Goal: Information Seeking & Learning: Learn about a topic

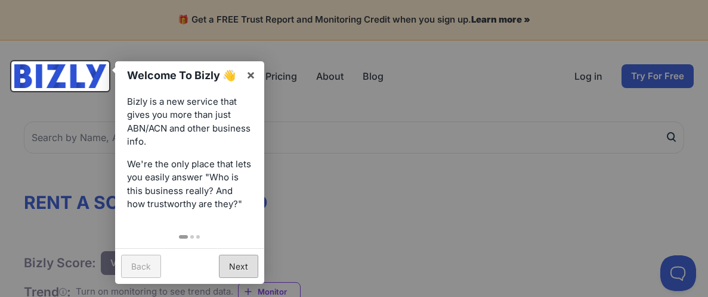
click at [242, 267] on link "Next" at bounding box center [238, 266] width 39 height 23
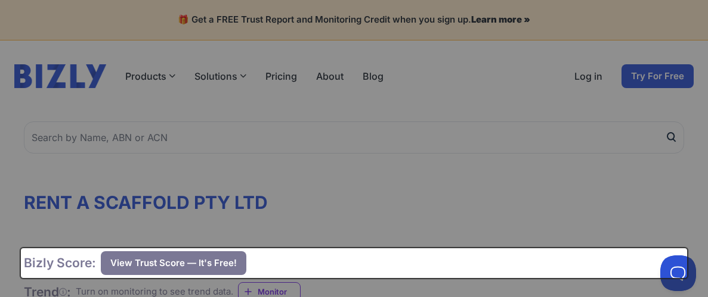
scroll to position [132, 0]
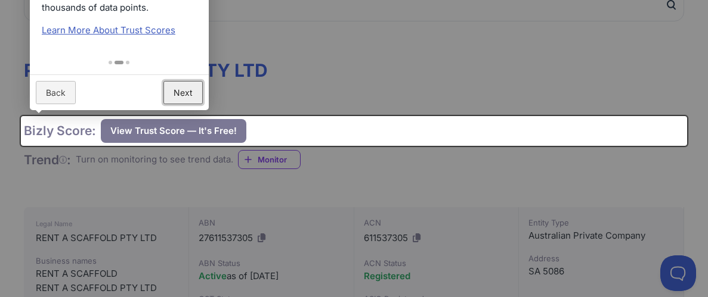
click at [190, 94] on link "Next" at bounding box center [182, 92] width 39 height 23
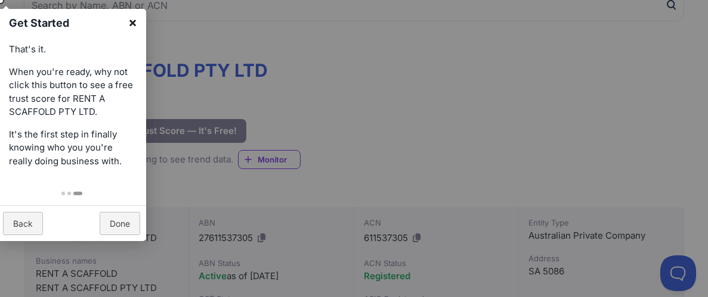
click at [134, 21] on link "×" at bounding box center [132, 22] width 27 height 27
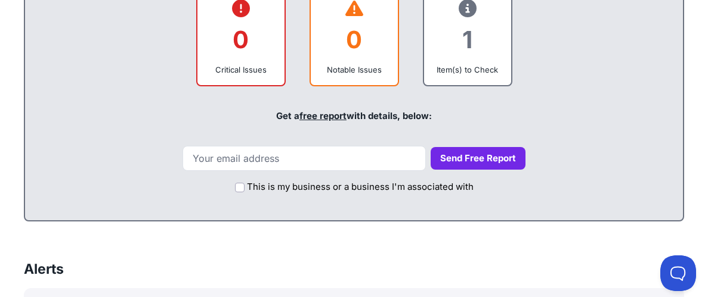
scroll to position [597, 0]
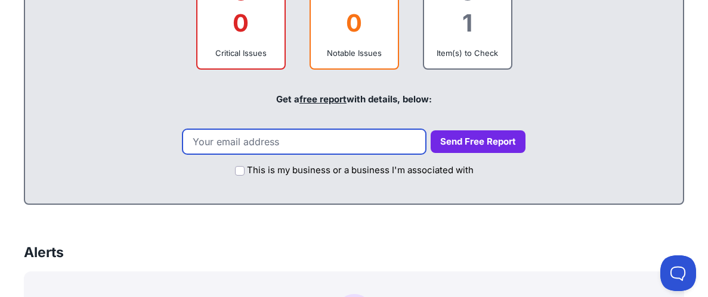
click at [236, 138] on input "email" at bounding box center [303, 141] width 243 height 25
type input "s"
type input "stormmagic07@gmail.com"
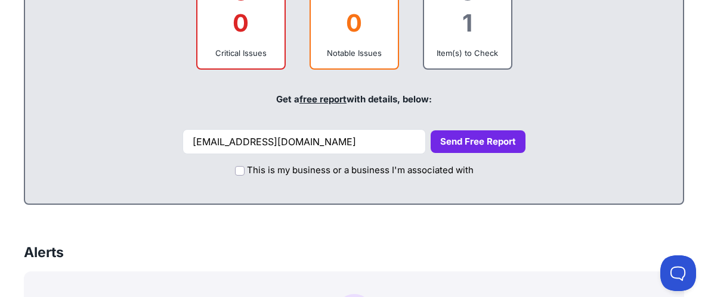
click at [500, 138] on button "Send Free Report" at bounding box center [477, 142] width 95 height 23
click at [242, 173] on input "This is my business or a business I'm associated with" at bounding box center [240, 171] width 10 height 10
checkbox input "true"
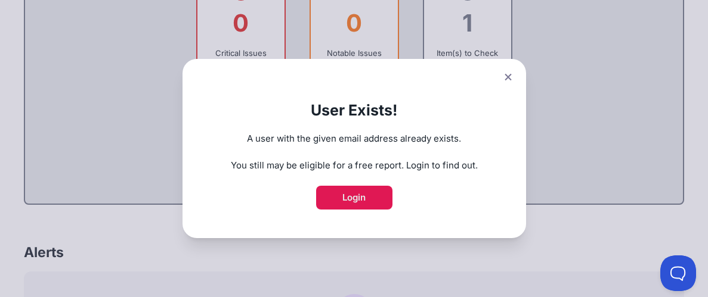
click at [365, 199] on link "Login" at bounding box center [354, 198] width 76 height 24
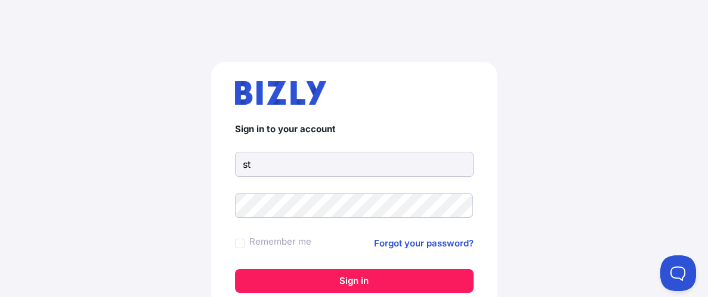
type input "stormmagic07@gmail.com"
click at [235, 269] on button "Sign in" at bounding box center [354, 281] width 238 height 24
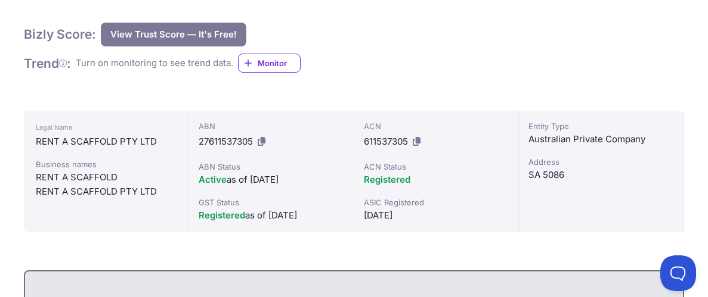
scroll to position [237, 0]
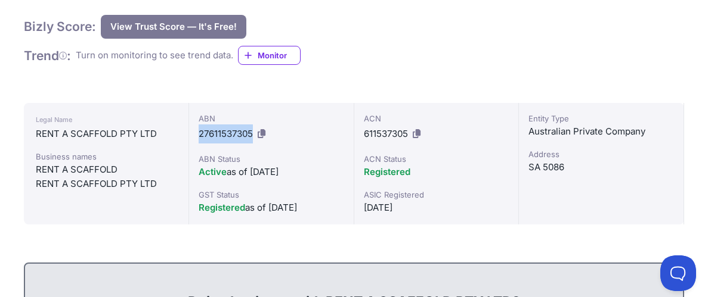
drag, startPoint x: 252, startPoint y: 134, endPoint x: 197, endPoint y: 132, distance: 55.5
click at [197, 132] on div "ABN 27611537305 ABN Status Active as of [DATE] GST Status Registered as of [DAT…" at bounding box center [271, 164] width 165 height 122
copy span "27611537305"
click at [197, 23] on button "View Trust Score — It's Free!" at bounding box center [173, 27] width 145 height 24
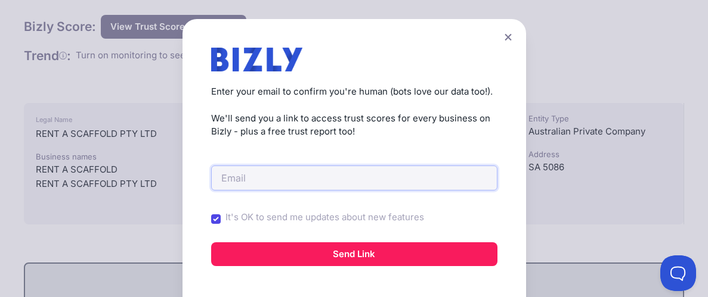
click at [232, 172] on input "email" at bounding box center [354, 178] width 286 height 25
type input "stormmagic07@gmail.com"
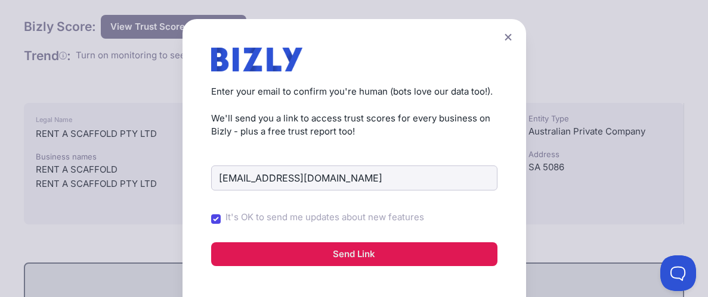
click at [336, 259] on button "Send Link" at bounding box center [354, 255] width 286 height 24
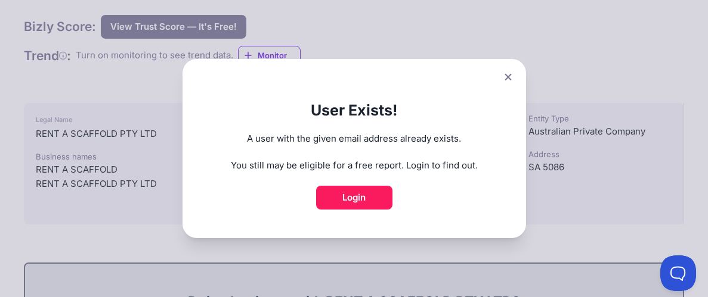
click at [509, 79] on icon at bounding box center [507, 77] width 7 height 7
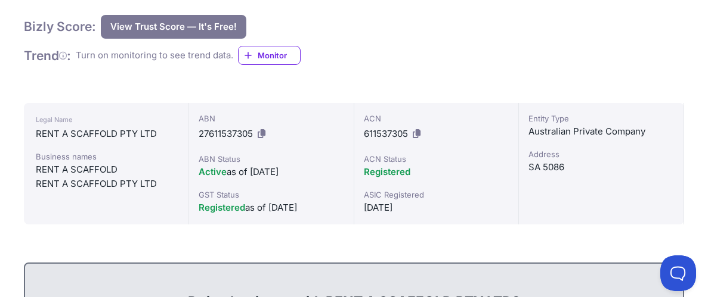
click at [188, 26] on button "View Trust Score — It's Free!" at bounding box center [173, 27] width 145 height 24
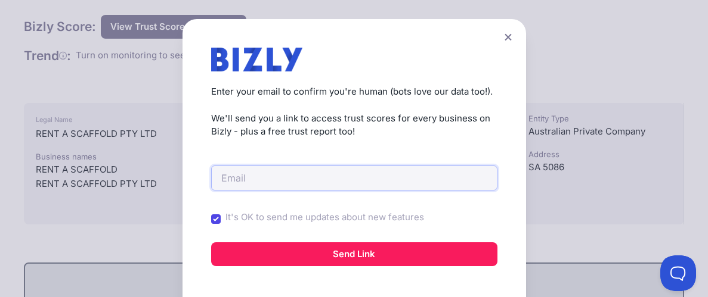
click at [235, 182] on input "email" at bounding box center [354, 178] width 286 height 25
paste input "[EMAIL_ADDRESS][DOMAIN_NAME]"
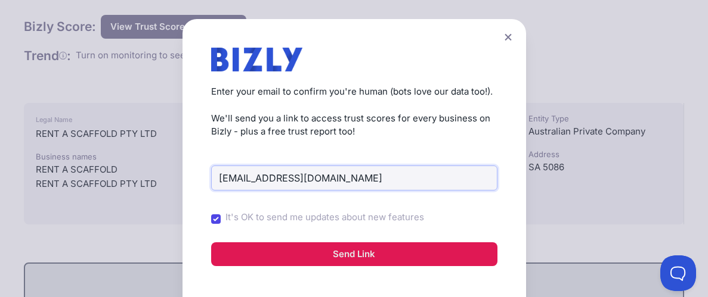
type input "[EMAIL_ADDRESS][DOMAIN_NAME]"
click at [376, 256] on button "Send Link" at bounding box center [354, 255] width 286 height 24
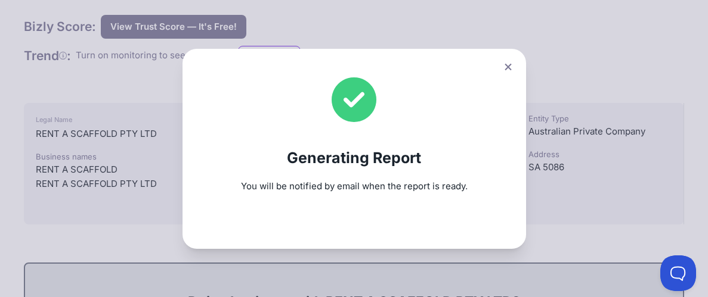
click at [510, 66] on icon at bounding box center [507, 67] width 7 height 8
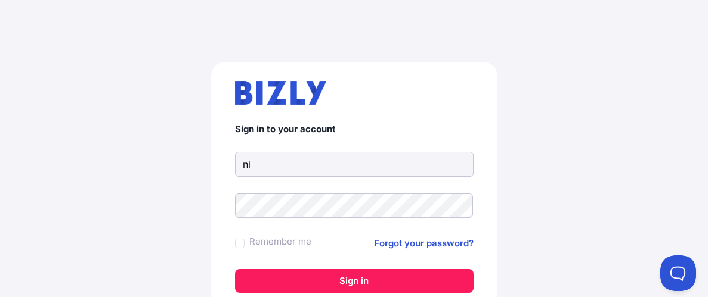
type input "n"
type input "[EMAIL_ADDRESS][DOMAIN_NAME]"
click at [235, 269] on button "Sign in" at bounding box center [354, 281] width 238 height 24
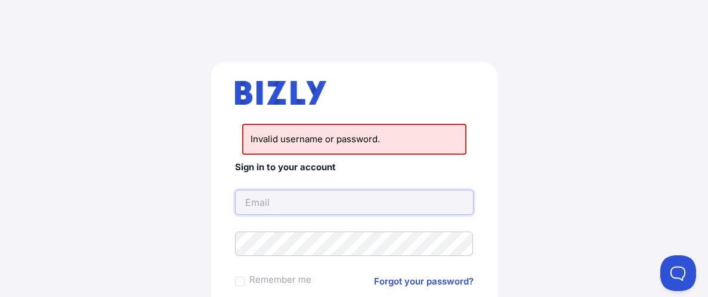
paste input "noahmckay121@gmail.com"
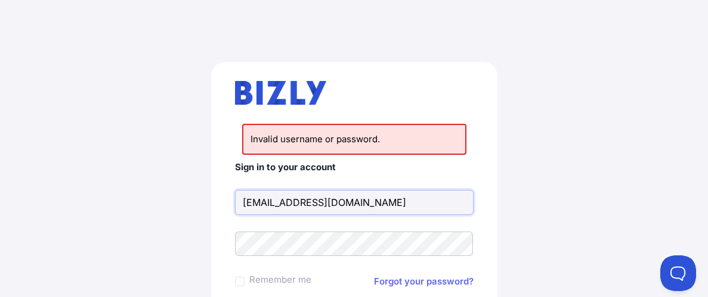
type input "noahmckay121@gmail.com"
click at [402, 283] on link "Forgot your password?" at bounding box center [424, 282] width 100 height 14
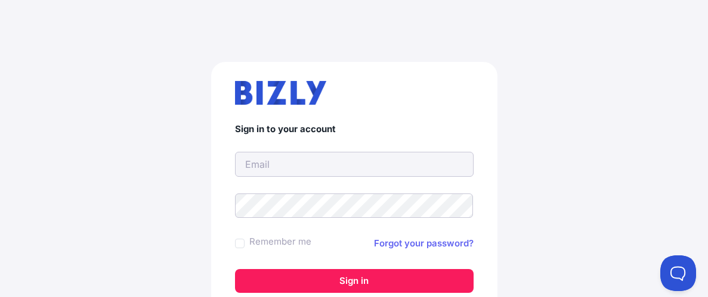
click at [417, 243] on link "Forgot your password?" at bounding box center [424, 244] width 100 height 14
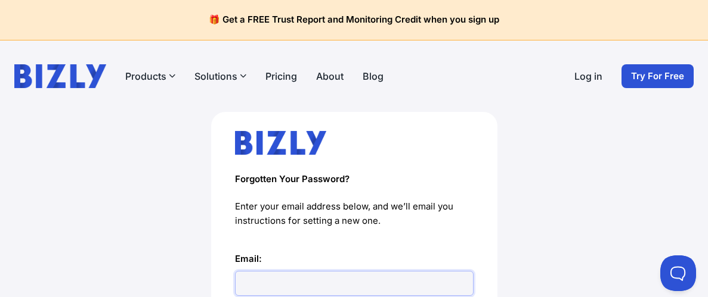
click at [246, 280] on input "Email:" at bounding box center [354, 283] width 238 height 25
paste input "[EMAIL_ADDRESS][DOMAIN_NAME]"
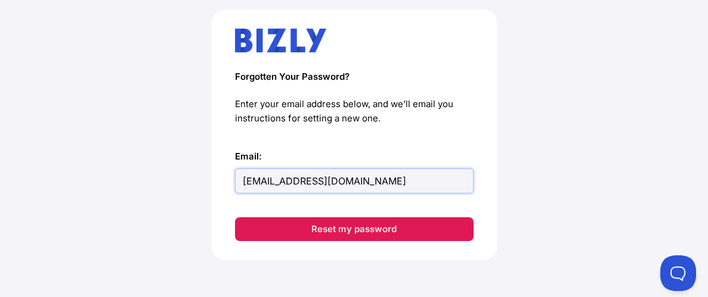
type input "[EMAIL_ADDRESS][DOMAIN_NAME]"
click at [390, 234] on button "Reset my password" at bounding box center [354, 230] width 238 height 24
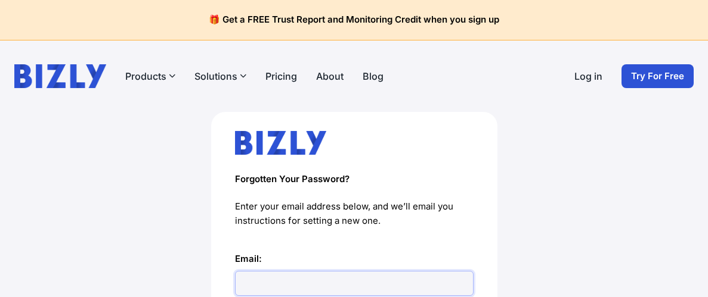
click at [402, 283] on input "Email:" at bounding box center [354, 283] width 238 height 25
paste input "[EMAIL_ADDRESS][DOMAIN_NAME]"
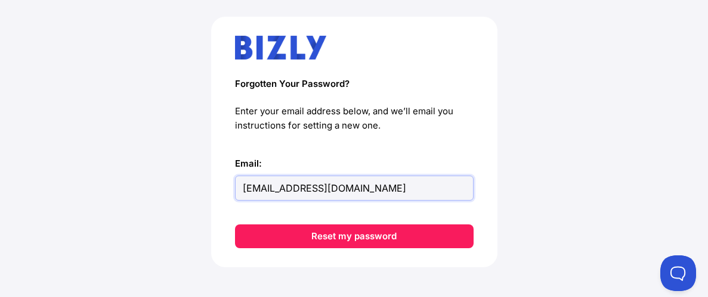
scroll to position [93, 0]
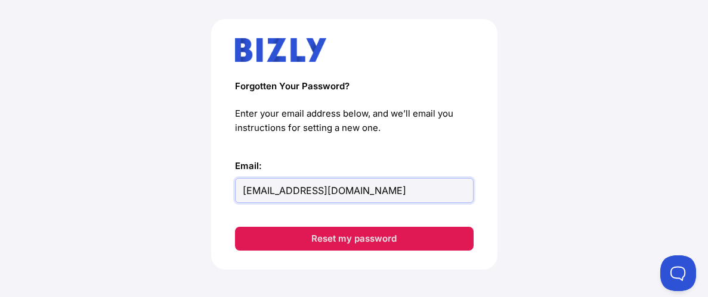
type input "noahmckay121@gmail.com"
click at [404, 237] on button "Reset my password" at bounding box center [354, 239] width 238 height 24
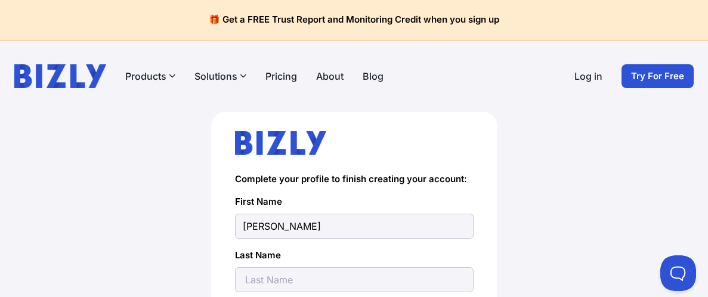
type input "[PERSON_NAME]"
type input "Ramsey"
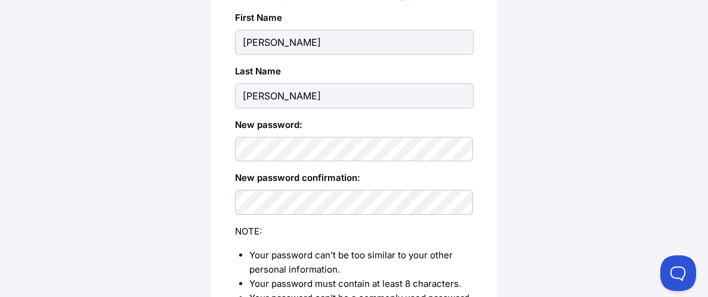
scroll to position [325, 0]
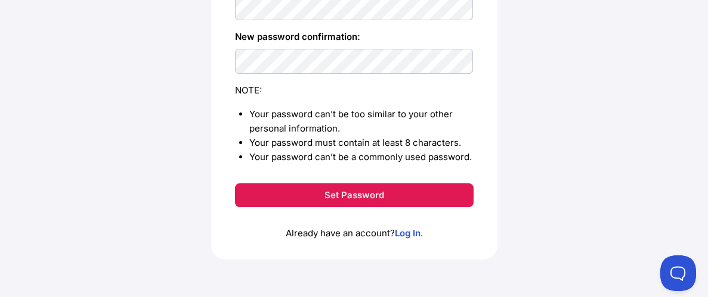
click at [401, 201] on button "Set Password" at bounding box center [354, 196] width 238 height 24
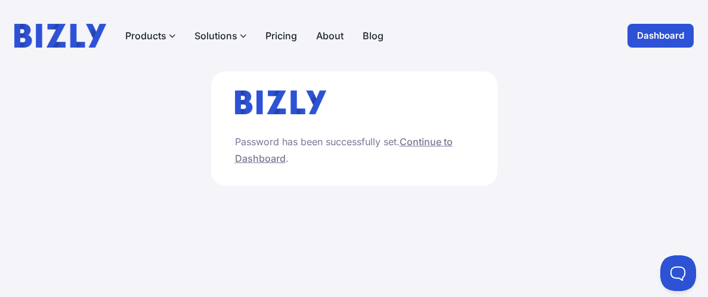
click at [433, 142] on link "Continue to Dashboard" at bounding box center [344, 150] width 218 height 29
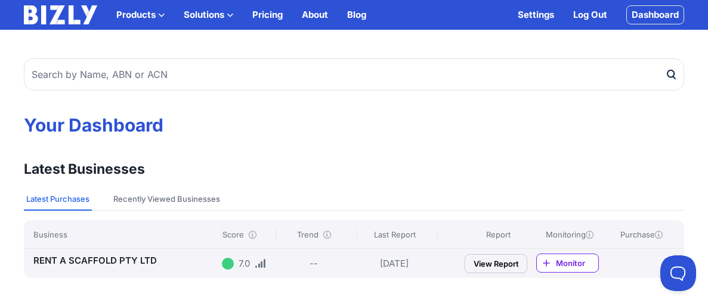
click at [491, 262] on link "View Report" at bounding box center [495, 264] width 63 height 19
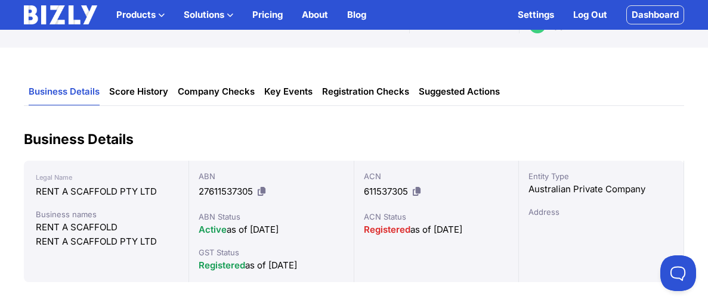
scroll to position [61, 0]
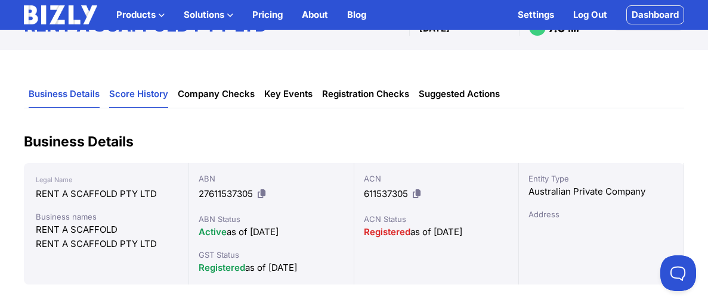
click at [141, 97] on link "Score History" at bounding box center [138, 94] width 59 height 27
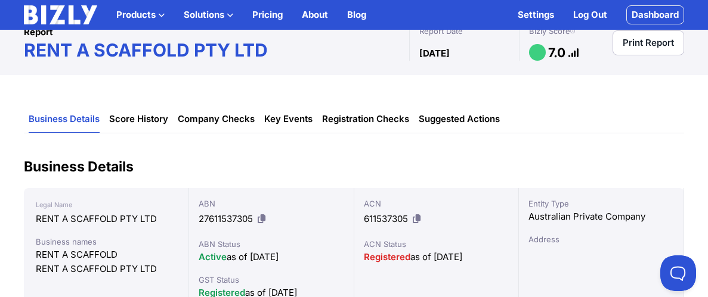
scroll to position [38, 0]
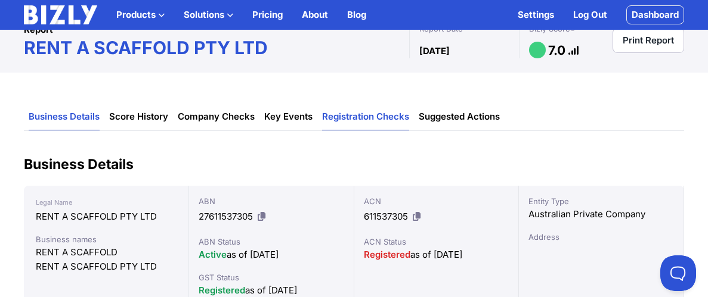
click at [338, 122] on link "Registration Checks" at bounding box center [365, 117] width 87 height 27
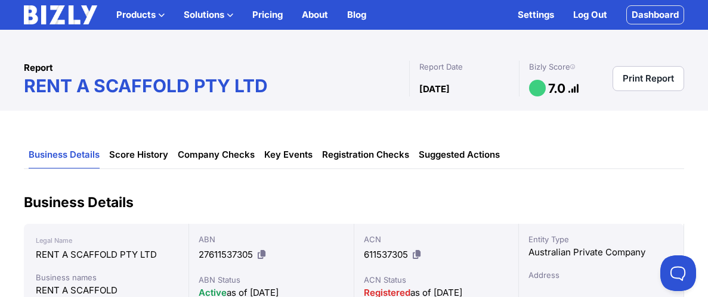
click at [632, 86] on link "Print Report" at bounding box center [648, 78] width 72 height 25
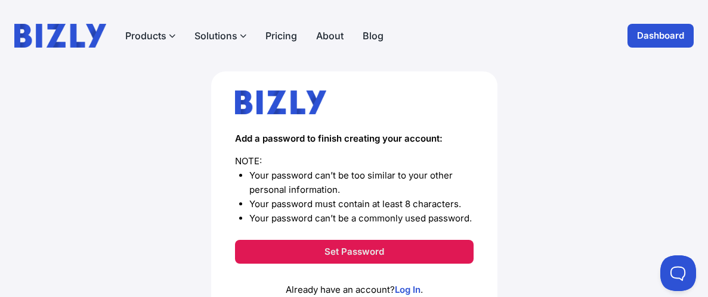
click at [345, 259] on button "Set Password" at bounding box center [354, 252] width 238 height 24
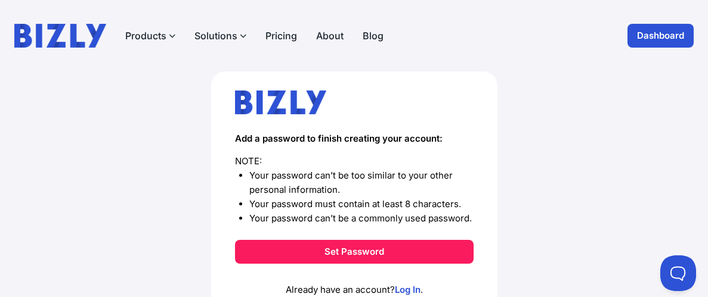
click at [669, 40] on link "Dashboard" at bounding box center [660, 36] width 66 height 24
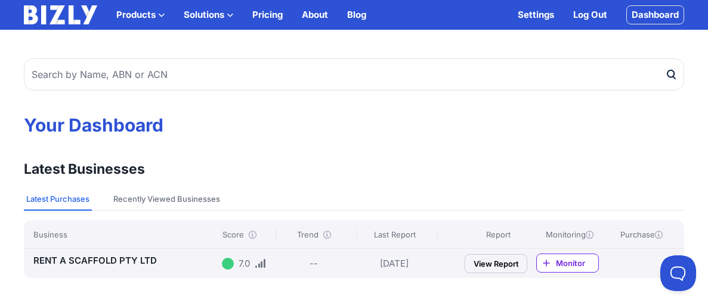
click at [508, 263] on link "View Report" at bounding box center [495, 264] width 63 height 19
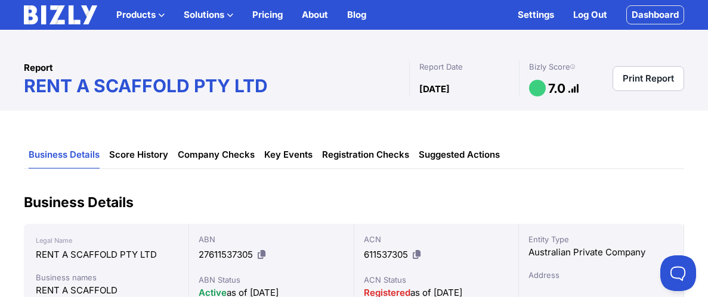
click at [660, 80] on link "Print Report" at bounding box center [648, 78] width 72 height 25
click at [288, 158] on link "Key Events" at bounding box center [288, 155] width 48 height 27
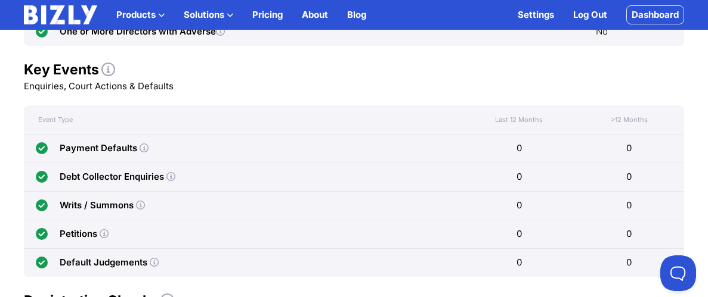
click at [126, 150] on div "Payment Defaults" at bounding box center [98, 148] width 77 height 14
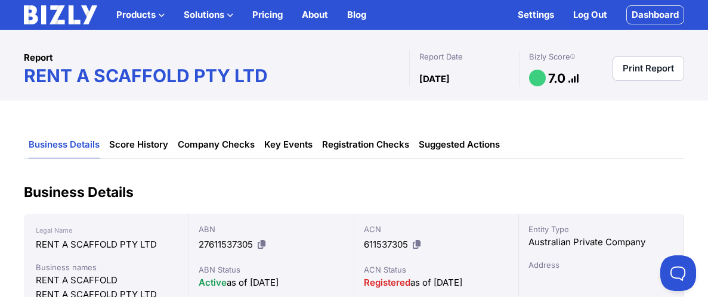
scroll to position [0, 0]
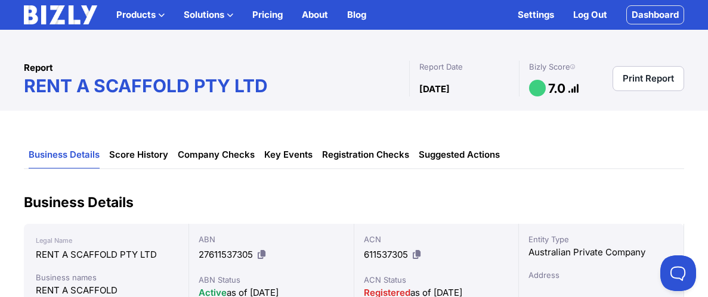
click at [646, 89] on link "Print Report" at bounding box center [648, 78] width 72 height 25
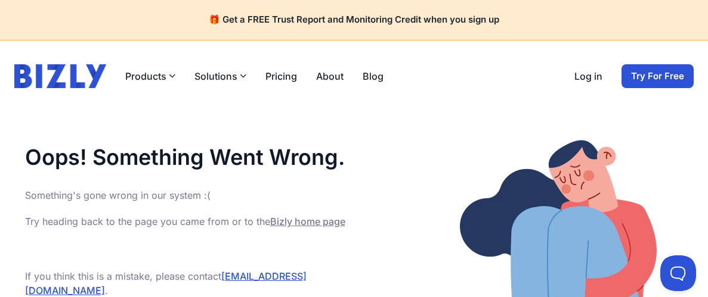
click at [384, 25] on h4 "🎁 Get a FREE Trust Report and Monitoring Credit when you sign up" at bounding box center [353, 19] width 679 height 11
